Goal: Transaction & Acquisition: Book appointment/travel/reservation

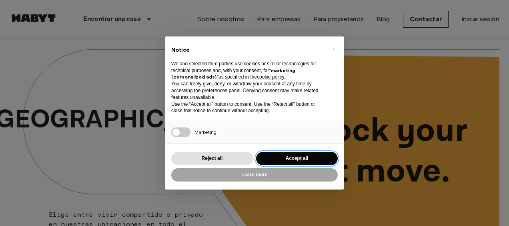
click at [276, 155] on button "Accept all" at bounding box center [297, 158] width 82 height 13
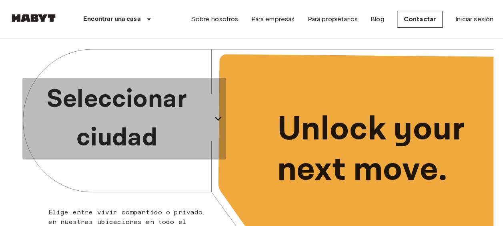
click at [221, 119] on icon "button" at bounding box center [218, 118] width 13 height 13
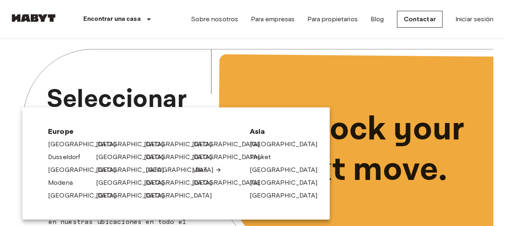
click at [155, 174] on link "[GEOGRAPHIC_DATA]" at bounding box center [184, 170] width 76 height 10
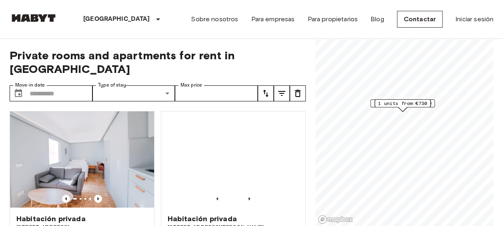
scroll to position [86, 0]
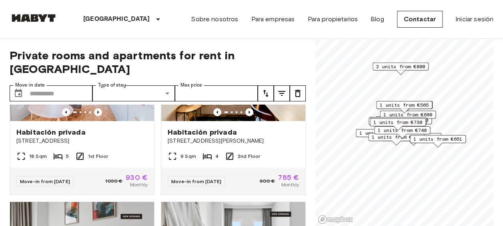
click at [401, 67] on span "2 units from €800" at bounding box center [400, 66] width 49 height 7
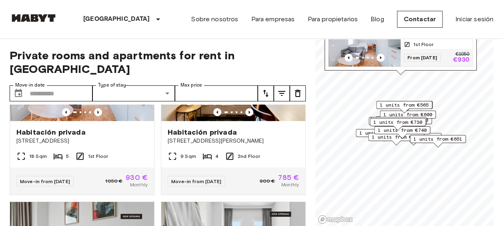
click at [435, 41] on div "1st Floor" at bounding box center [437, 44] width 66 height 7
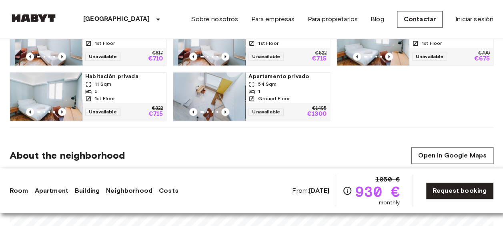
scroll to position [544, 0]
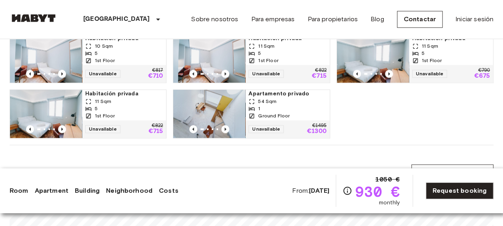
click at [130, 107] on div "5" at bounding box center [124, 108] width 78 height 7
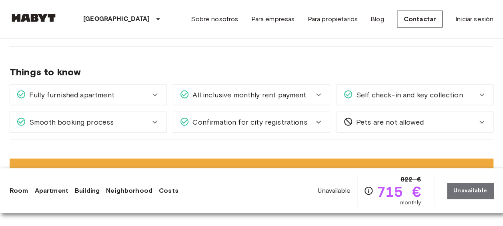
scroll to position [832, 0]
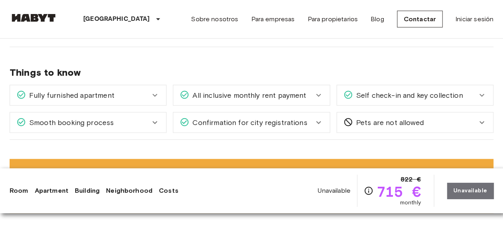
click at [288, 94] on span "All inclusive monthly rent payment" at bounding box center [247, 95] width 117 height 10
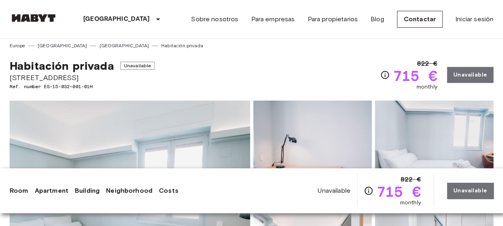
scroll to position [3, 0]
